Goal: Task Accomplishment & Management: Use online tool/utility

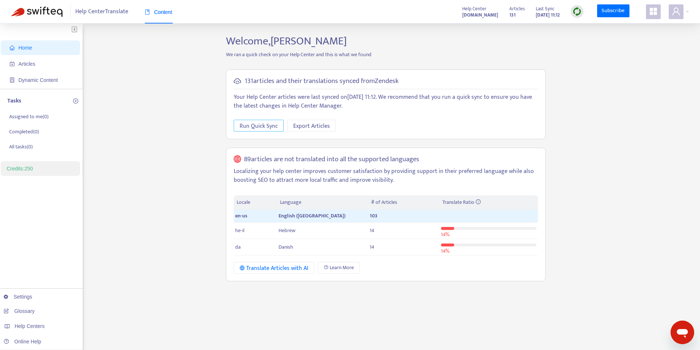
click at [271, 125] on span "Run Quick Sync" at bounding box center [259, 126] width 38 height 9
click at [303, 265] on div "Translate Articles with AI" at bounding box center [274, 268] width 69 height 9
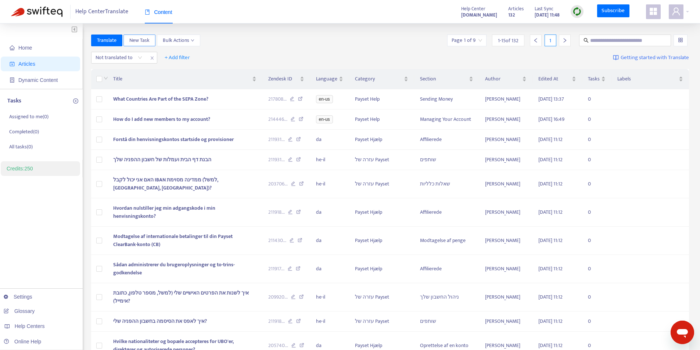
click at [145, 40] on span "New Task" at bounding box center [139, 40] width 20 height 8
click at [179, 59] on span "+ Add filter" at bounding box center [177, 57] width 25 height 9
click at [237, 55] on div "Not translated to + Add filter Getting started with Translate" at bounding box center [390, 57] width 599 height 17
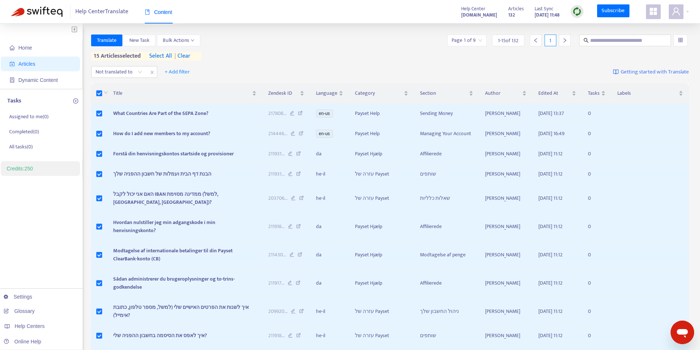
click at [185, 58] on span "| clear" at bounding box center [181, 56] width 18 height 9
